Goal: Task Accomplishment & Management: Manage account settings

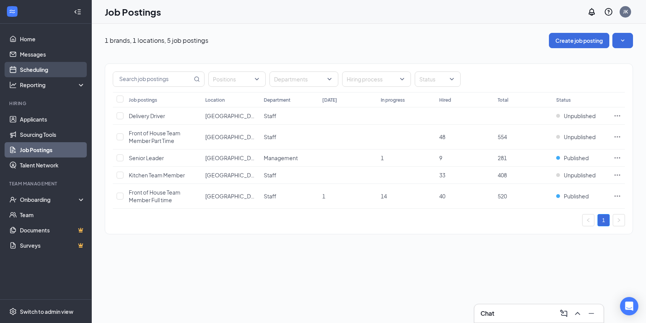
click at [52, 67] on link "Scheduling" at bounding box center [52, 69] width 65 height 15
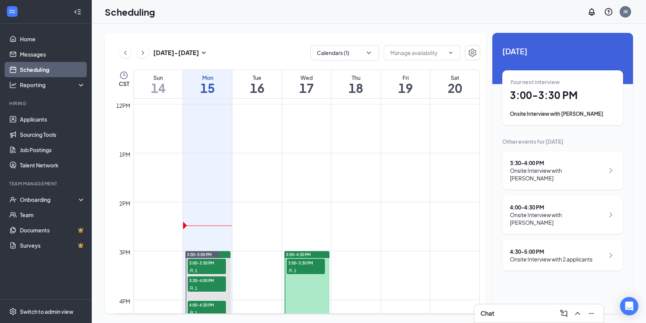
scroll to position [671, 0]
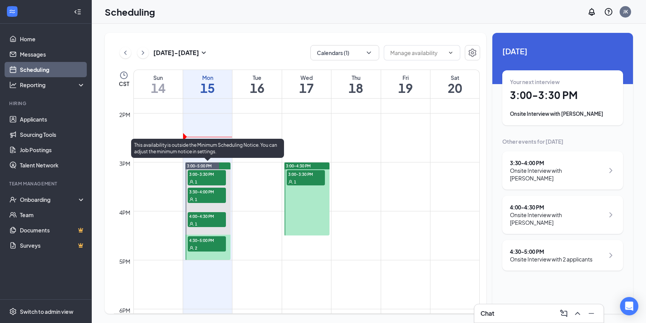
click at [213, 180] on div "1" at bounding box center [207, 182] width 38 height 8
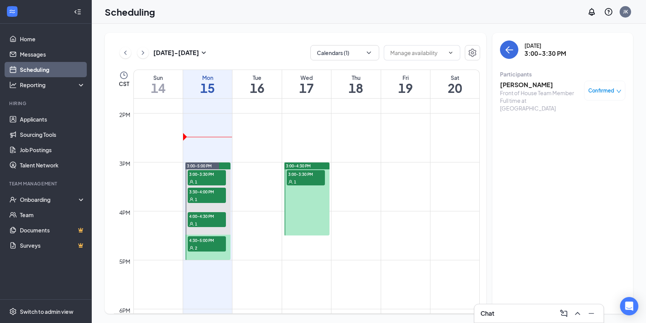
click at [517, 87] on h3 "[PERSON_NAME]" at bounding box center [540, 85] width 80 height 8
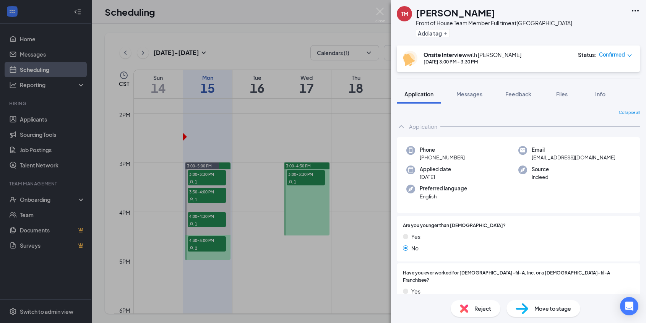
click at [218, 198] on div "TM [PERSON_NAME] Front of House Team Member Full time at [GEOGRAPHIC_DATA] Add …" at bounding box center [323, 161] width 646 height 323
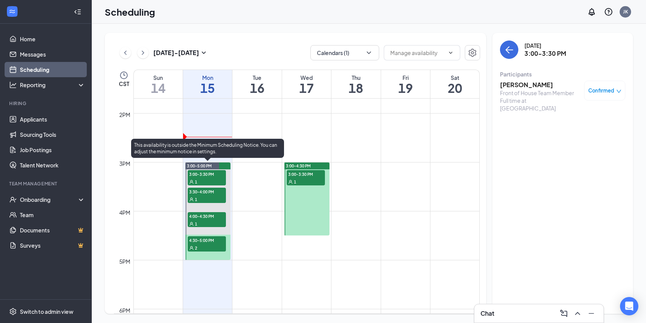
click at [218, 198] on div "1" at bounding box center [207, 199] width 38 height 8
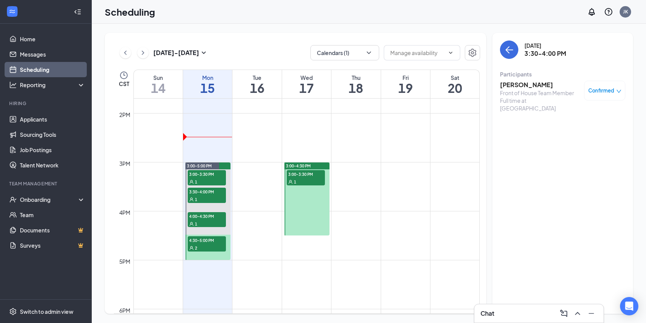
click at [519, 88] on h3 "[PERSON_NAME]" at bounding box center [540, 85] width 80 height 8
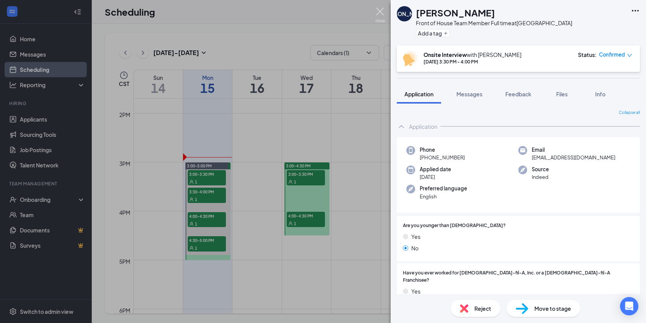
click at [379, 14] on img at bounding box center [380, 15] width 10 height 15
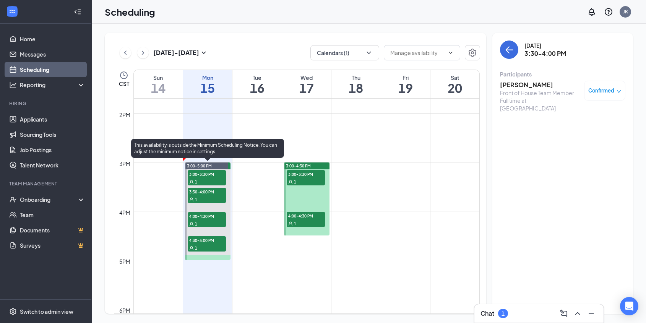
click at [201, 176] on span "3:00-3:30 PM" at bounding box center [207, 174] width 38 height 8
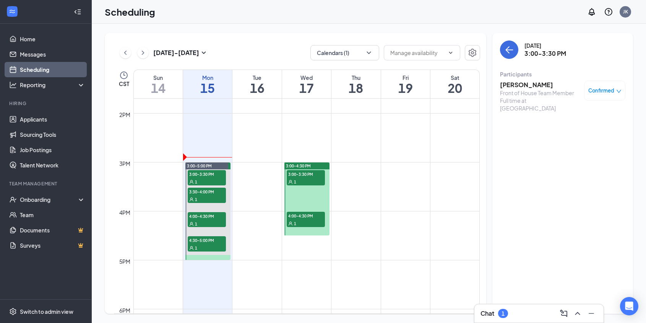
click at [514, 83] on h3 "[PERSON_NAME]" at bounding box center [540, 85] width 80 height 8
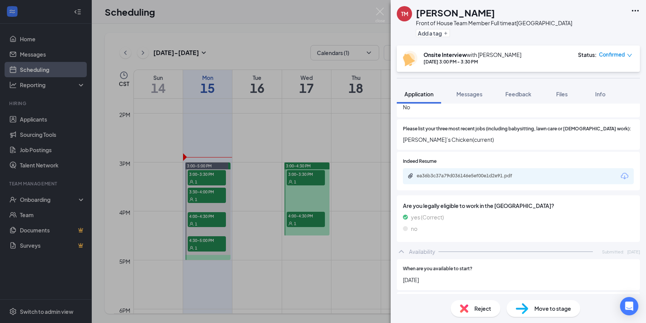
scroll to position [230, 0]
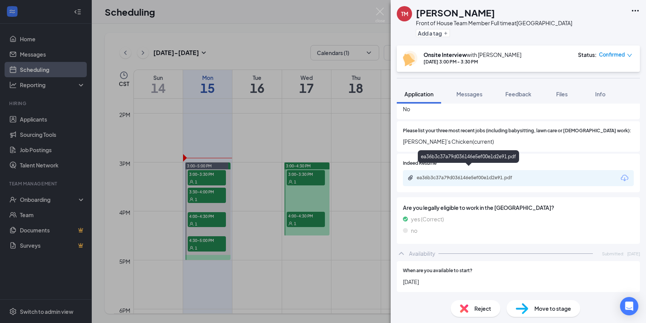
click at [494, 175] on div "ea36b3c37a79d036146e5ef00e1d2e91.pdf" at bounding box center [470, 178] width 107 height 6
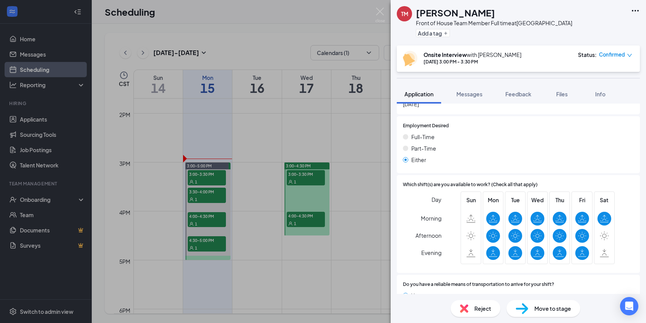
scroll to position [429, 0]
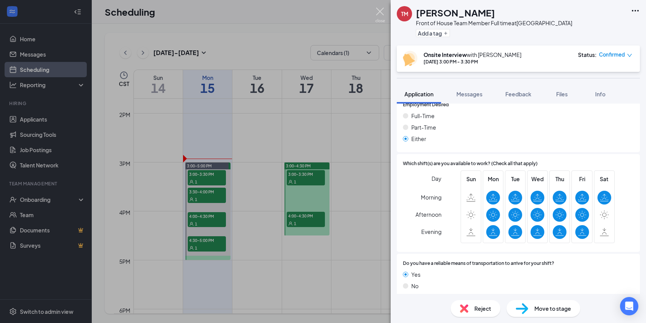
click at [383, 17] on img at bounding box center [380, 15] width 10 height 15
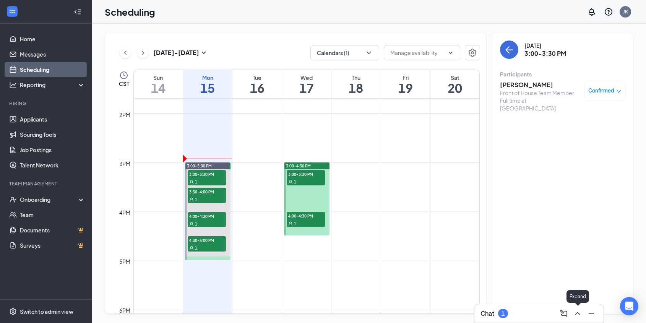
click at [580, 312] on icon "ChevronUp" at bounding box center [577, 313] width 9 height 9
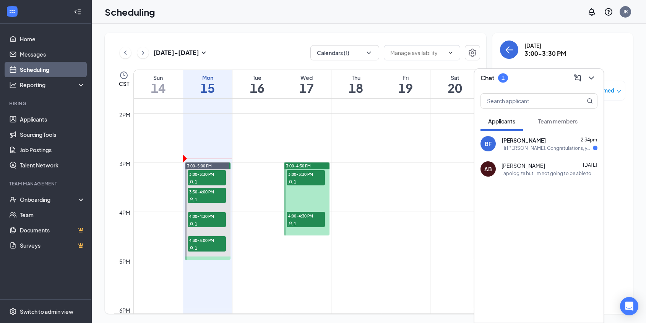
click at [546, 153] on div "BF [PERSON_NAME] 2:34pm Hi [PERSON_NAME]. Congratulations, your onsite intervie…" at bounding box center [538, 143] width 129 height 25
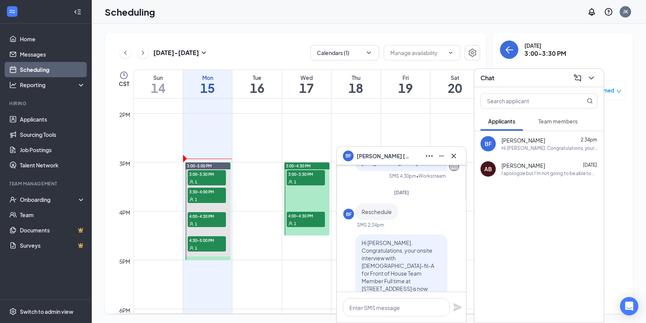
scroll to position [-80, 0]
click at [451, 157] on icon "Cross" at bounding box center [453, 155] width 9 height 9
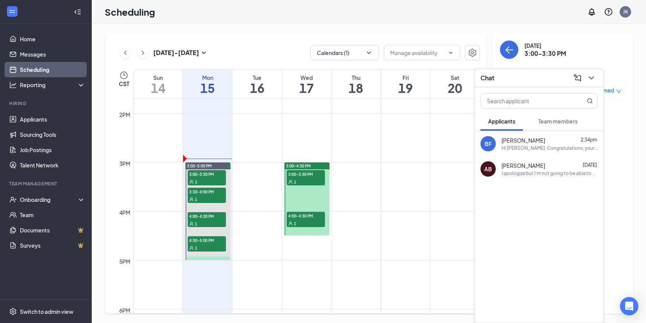
click at [321, 219] on div "1" at bounding box center [306, 223] width 38 height 8
click at [593, 77] on icon "ChevronDown" at bounding box center [591, 77] width 5 height 3
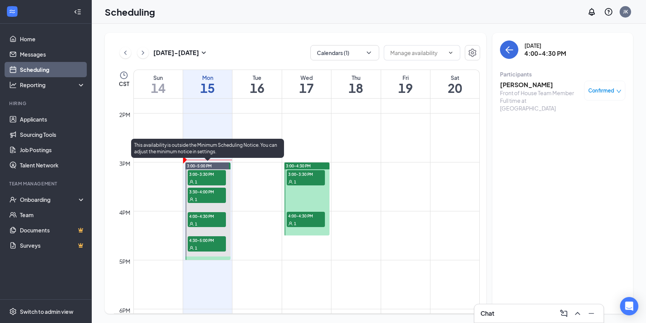
click at [211, 196] on div "1" at bounding box center [207, 199] width 38 height 8
